Goal: Check status: Check status

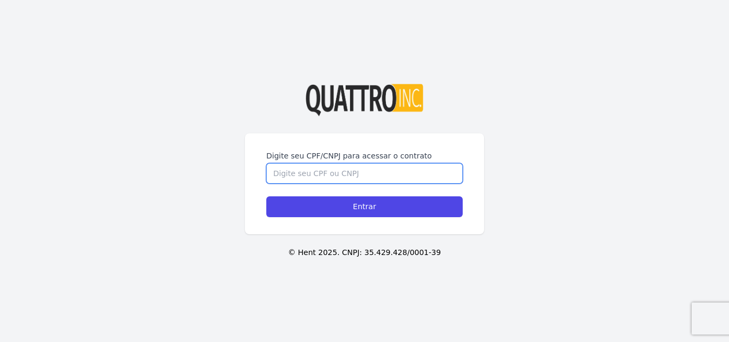
click at [336, 172] on input "Digite seu CPF/CNPJ para acessar o contrato" at bounding box center [364, 173] width 196 height 20
type input "47912544810"
click at [266, 196] on input "Entrar" at bounding box center [364, 206] width 196 height 21
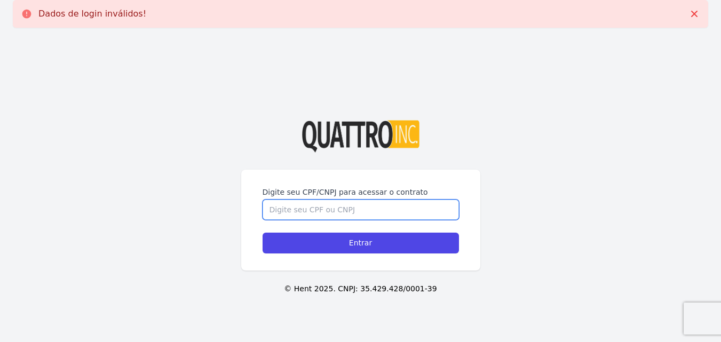
click at [327, 216] on input "Digite seu CPF/CNPJ para acessar o contrato" at bounding box center [361, 210] width 196 height 20
type input "479.125.448-10"
click at [263, 233] on input "Entrar" at bounding box center [361, 243] width 196 height 21
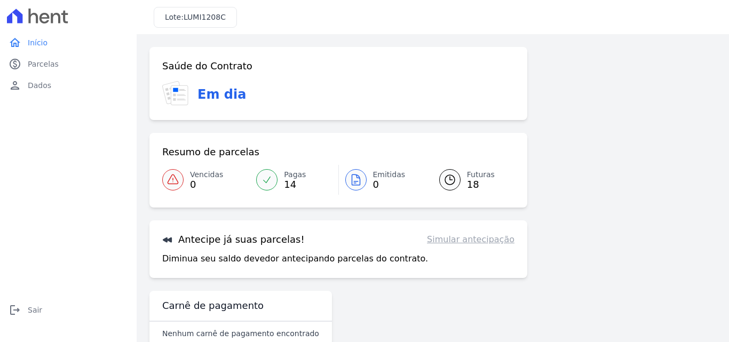
click at [470, 185] on span "18" at bounding box center [481, 184] width 28 height 9
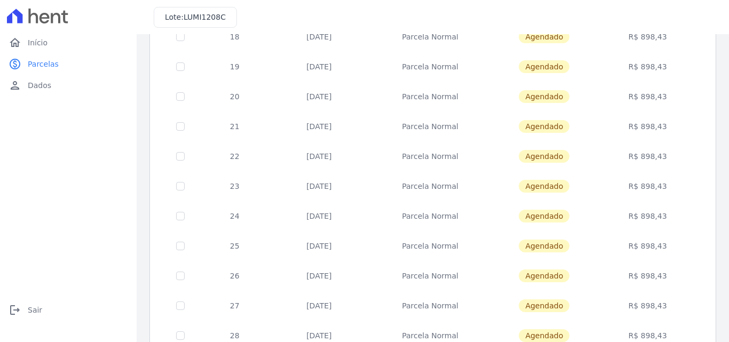
scroll to position [390, 0]
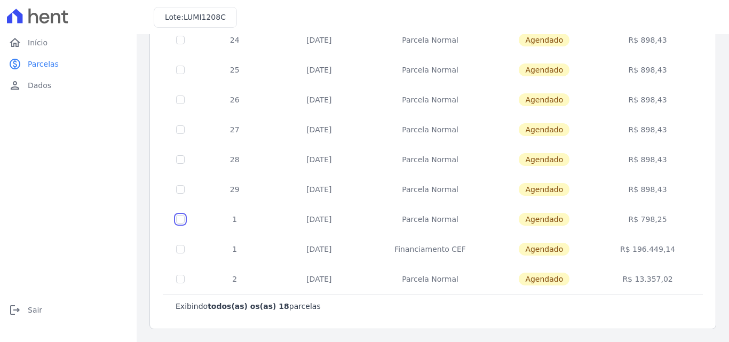
click at [182, 222] on input "checkbox" at bounding box center [180, 219] width 9 height 9
checkbox input "true"
click at [166, 192] on td at bounding box center [180, 190] width 35 height 30
click at [178, 194] on td at bounding box center [180, 190] width 35 height 30
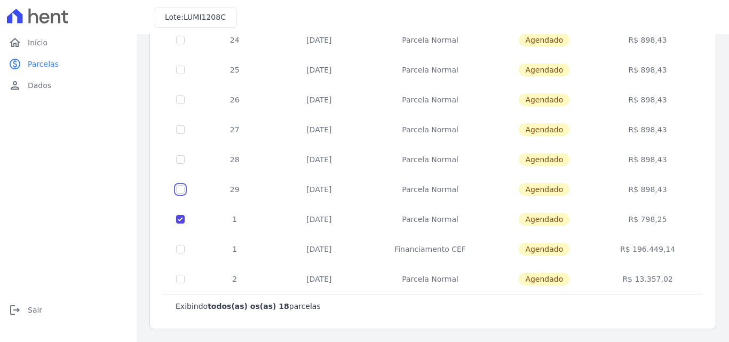
click at [180, 186] on input "checkbox" at bounding box center [180, 189] width 9 height 9
checkbox input "true"
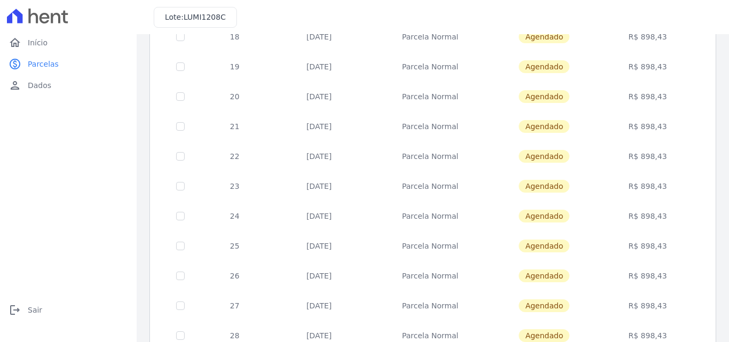
scroll to position [320, 0]
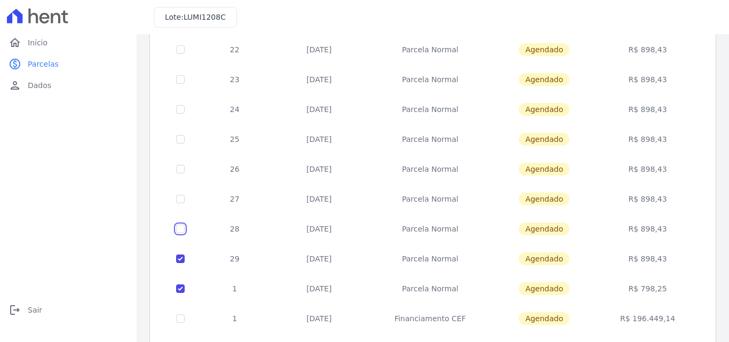
click at [183, 224] on td at bounding box center [180, 229] width 35 height 30
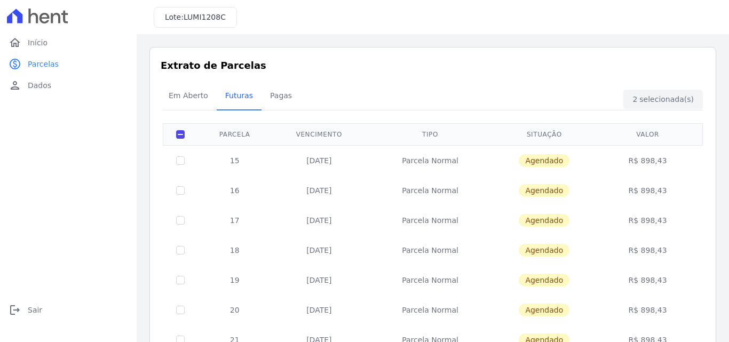
click at [645, 99] on div "Em Aberto Futuras [GEOGRAPHIC_DATA]" at bounding box center [433, 96] width 546 height 26
click at [36, 44] on span "Início" at bounding box center [38, 42] width 20 height 11
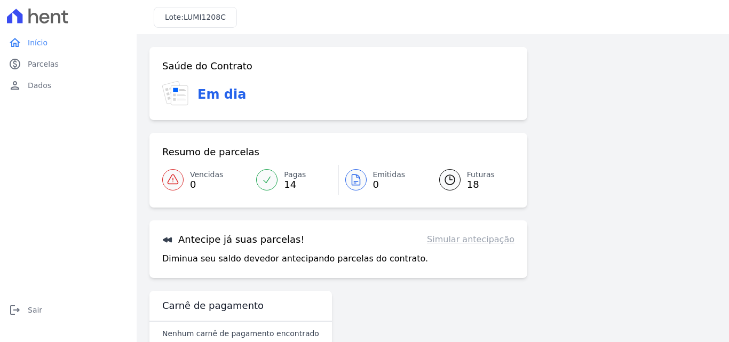
scroll to position [25, 0]
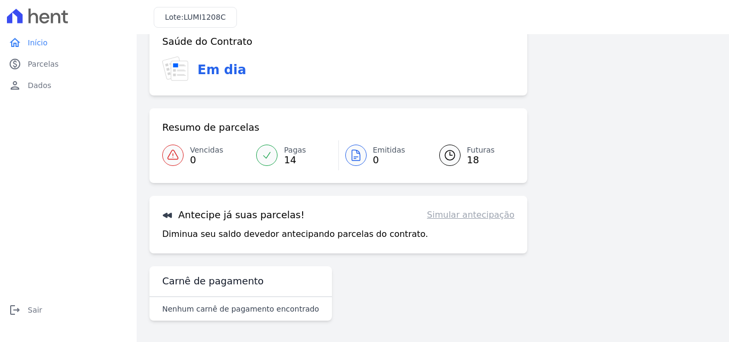
click at [453, 151] on div at bounding box center [449, 155] width 21 height 21
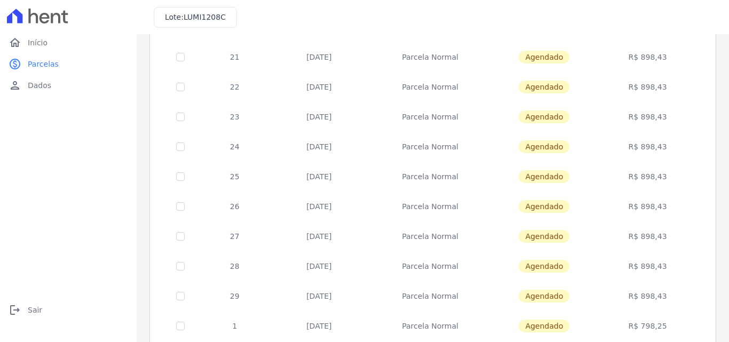
scroll to position [390, 0]
